Goal: Information Seeking & Learning: Compare options

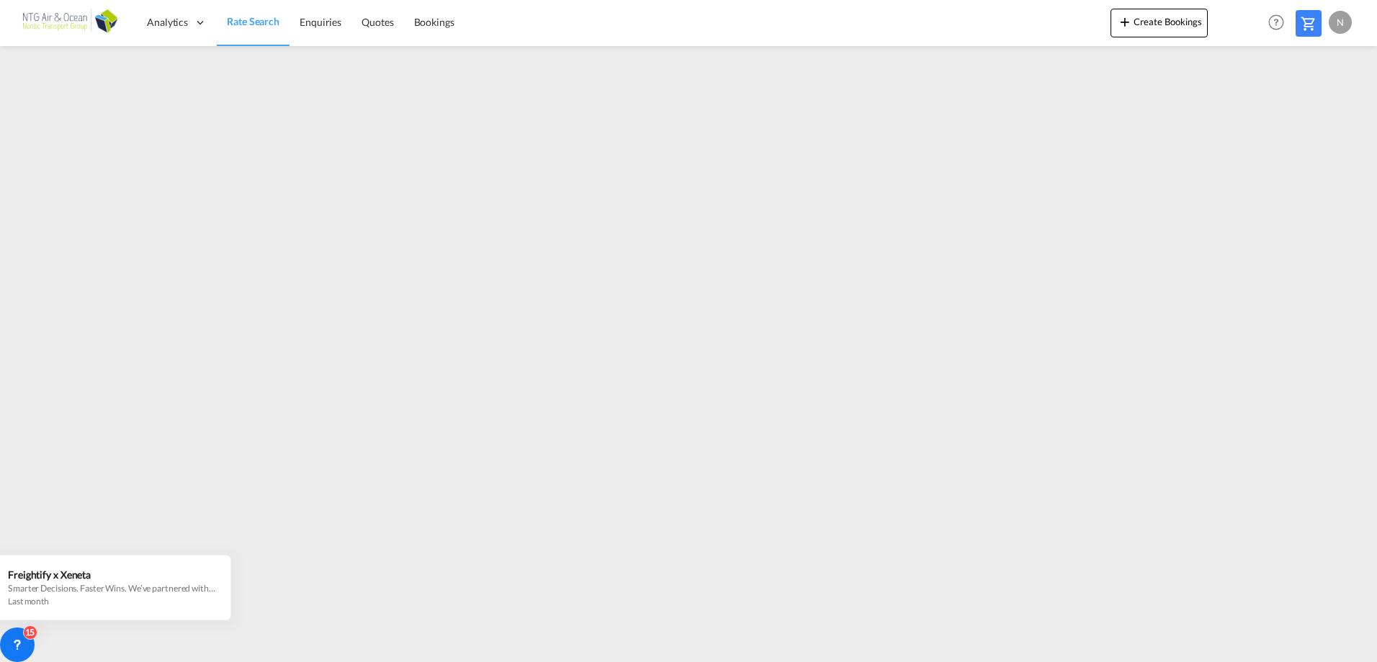
click at [1302, 18] on md-icon at bounding box center [1308, 23] width 17 height 17
